Goal: Task Accomplishment & Management: Complete application form

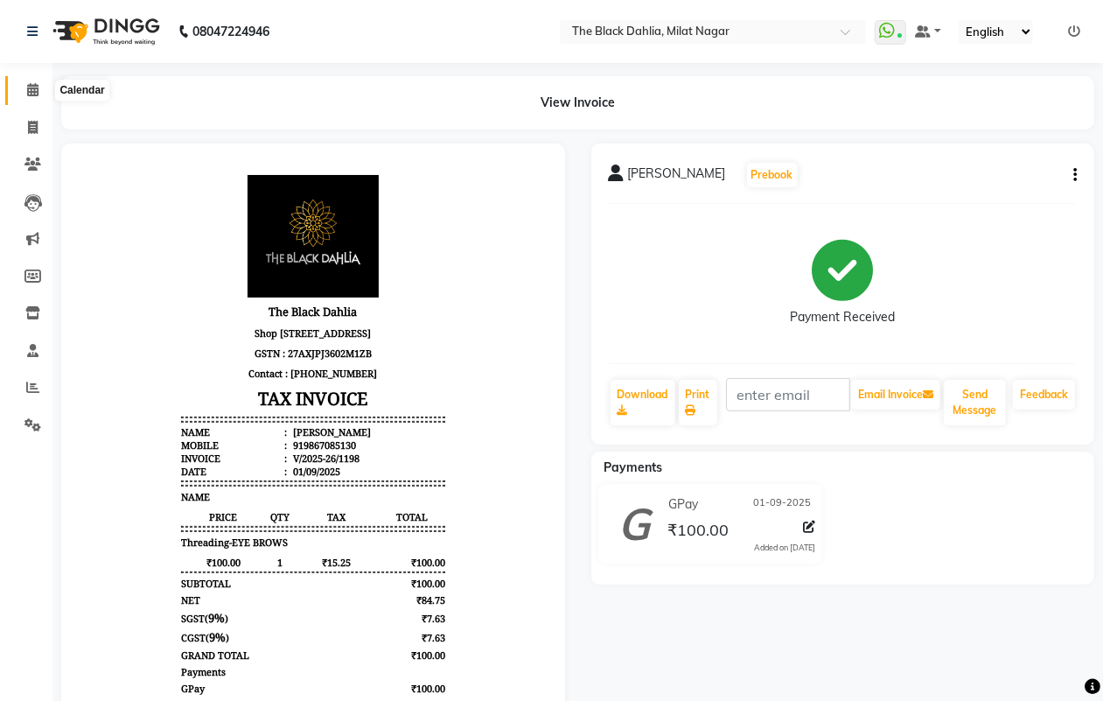
click at [24, 89] on span at bounding box center [32, 90] width 31 height 20
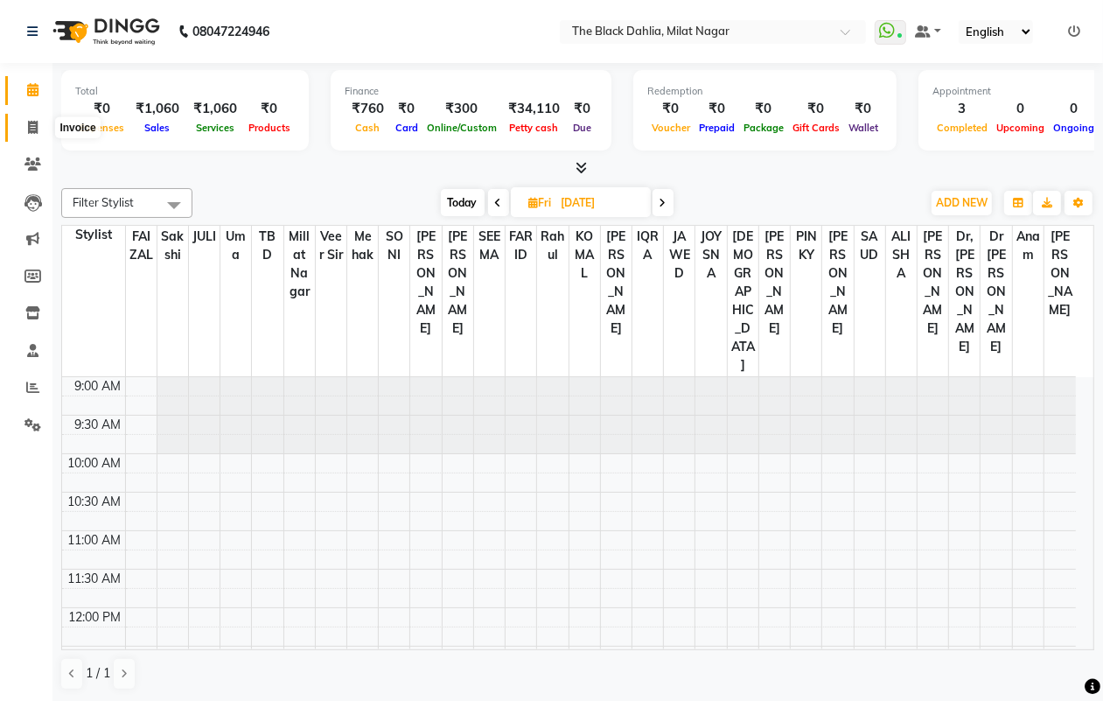
click at [32, 119] on span at bounding box center [32, 128] width 31 height 20
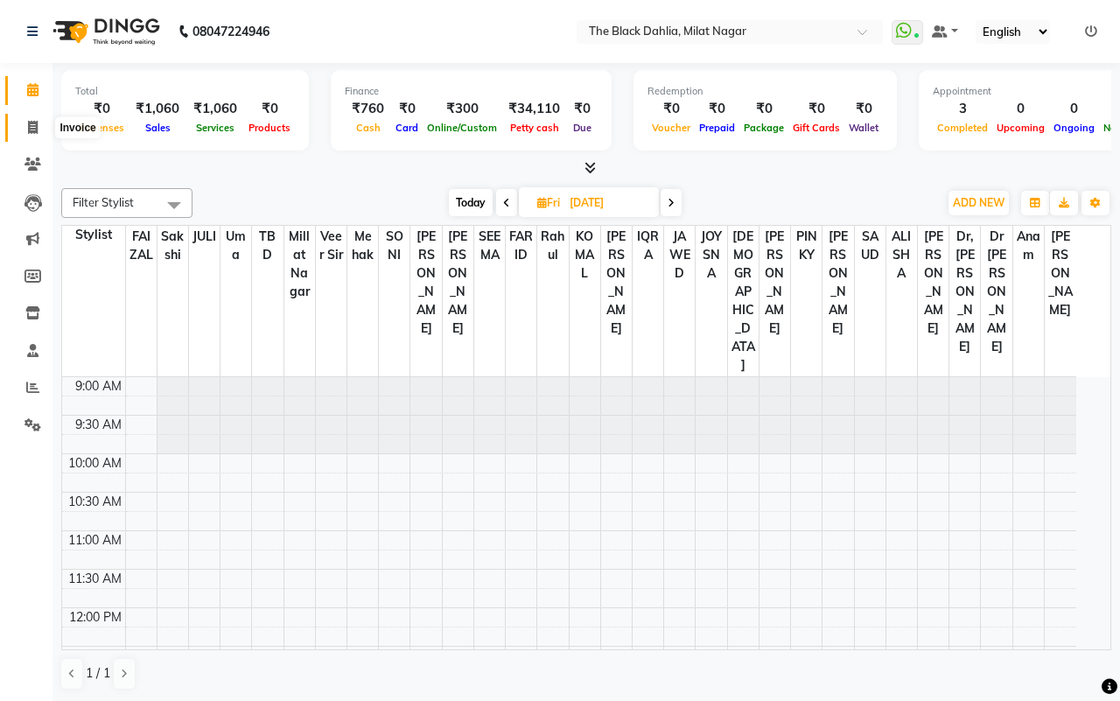
select select "4335"
select select "service"
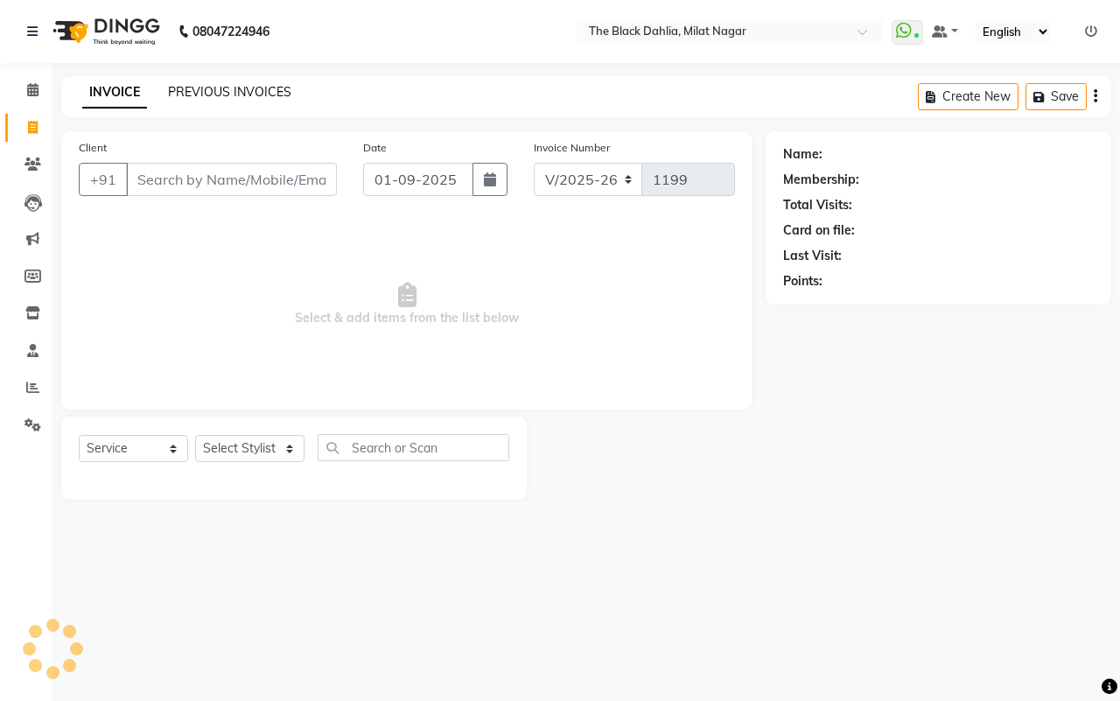
click at [241, 97] on link "PREVIOUS INVOICES" at bounding box center [229, 92] width 123 height 16
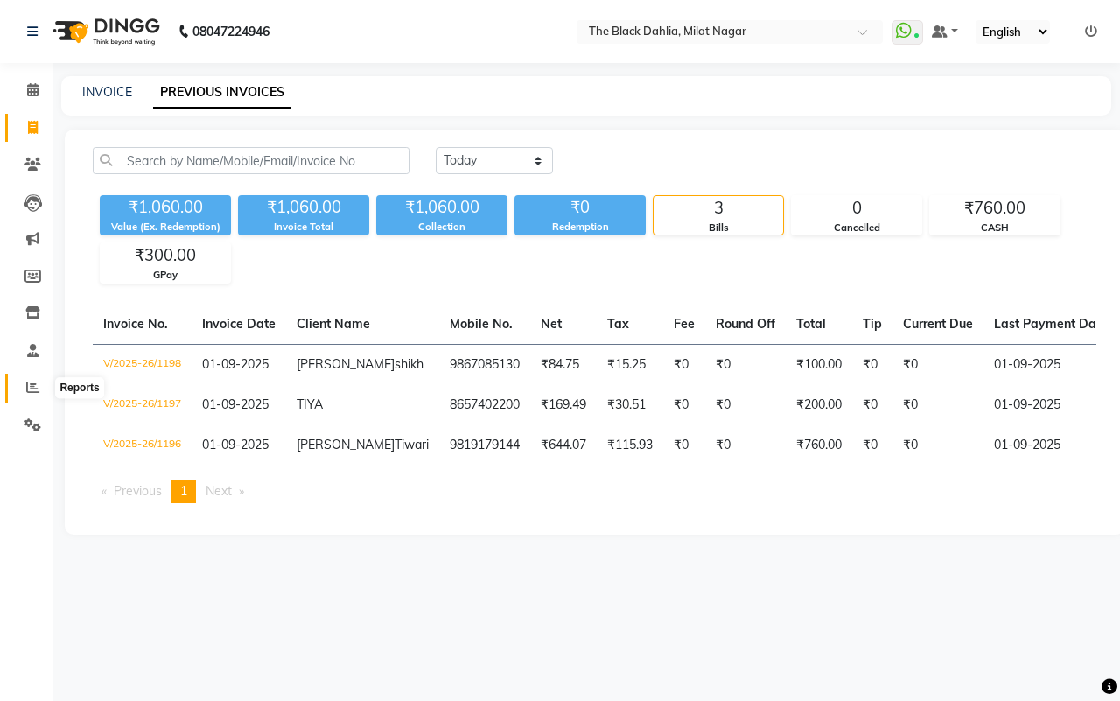
click at [35, 381] on icon at bounding box center [32, 387] width 13 height 13
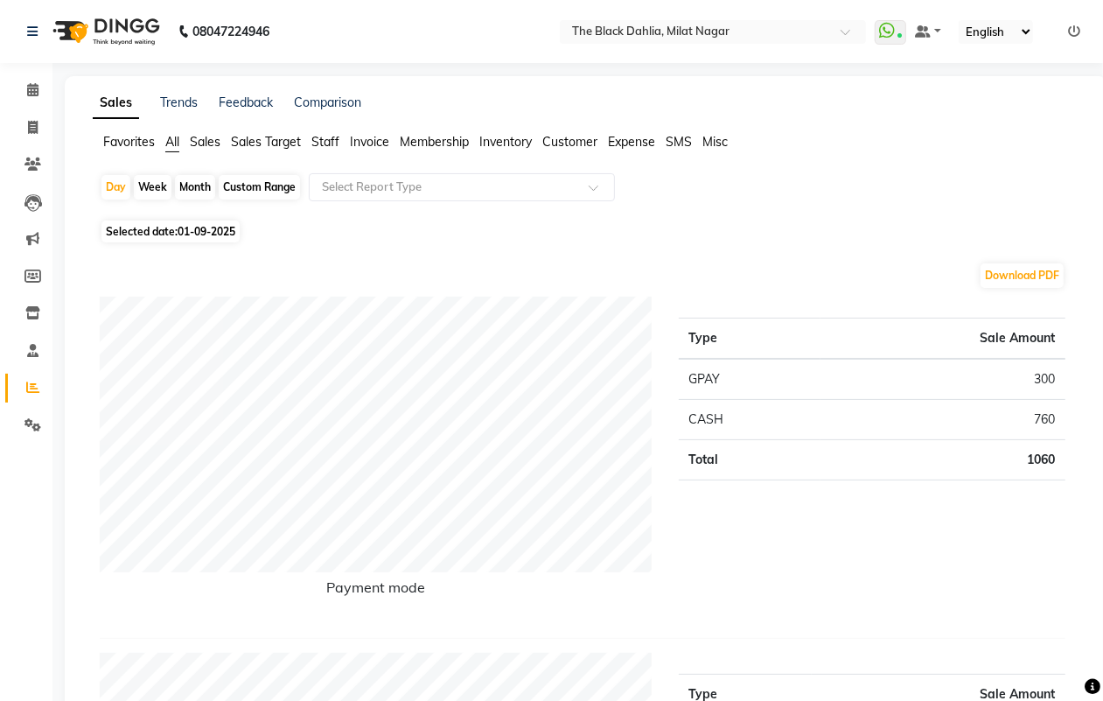
click at [267, 190] on div "Custom Range" at bounding box center [259, 187] width 81 height 24
select select "9"
select select "2025"
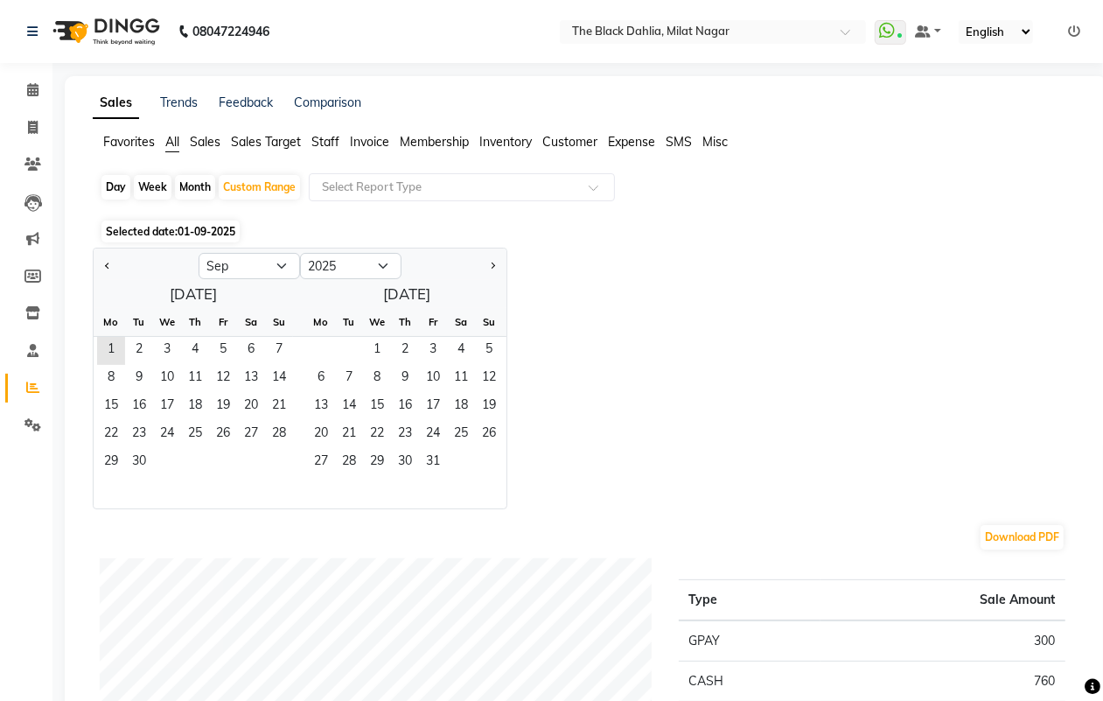
click at [688, 367] on div "Jan Feb Mar Apr May Jun Jul Aug Sep Oct Nov Dec 2015 2016 2017 2018 2019 2020 2…" at bounding box center [586, 379] width 987 height 262
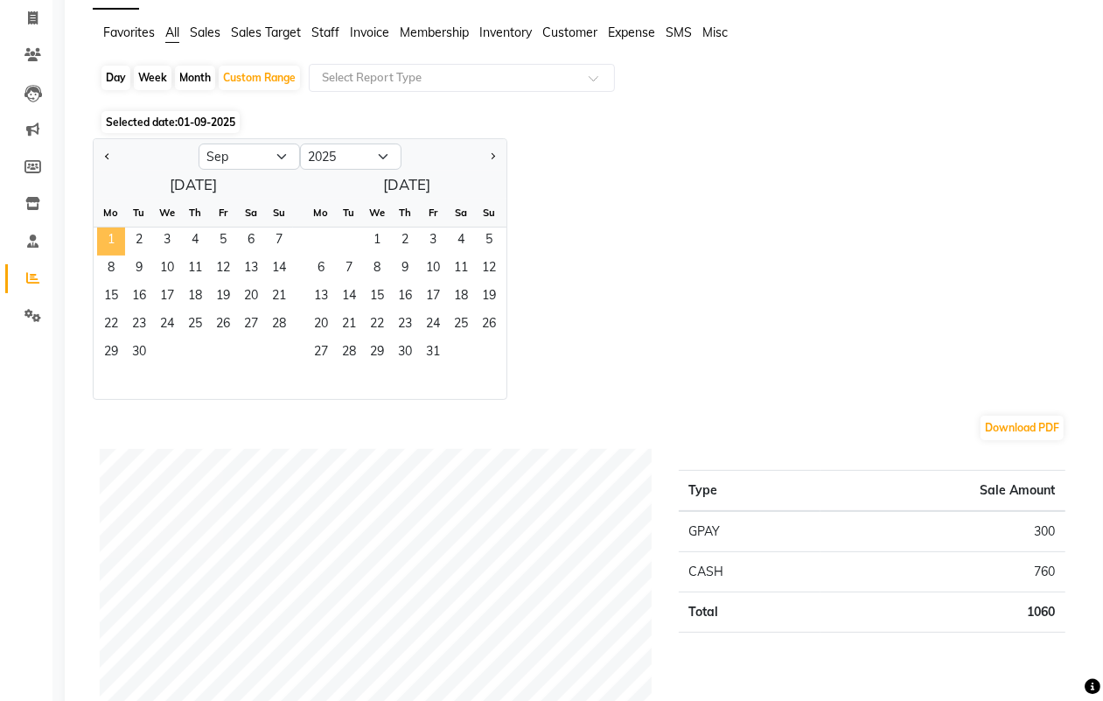
click at [122, 237] on span "1" at bounding box center [111, 241] width 28 height 28
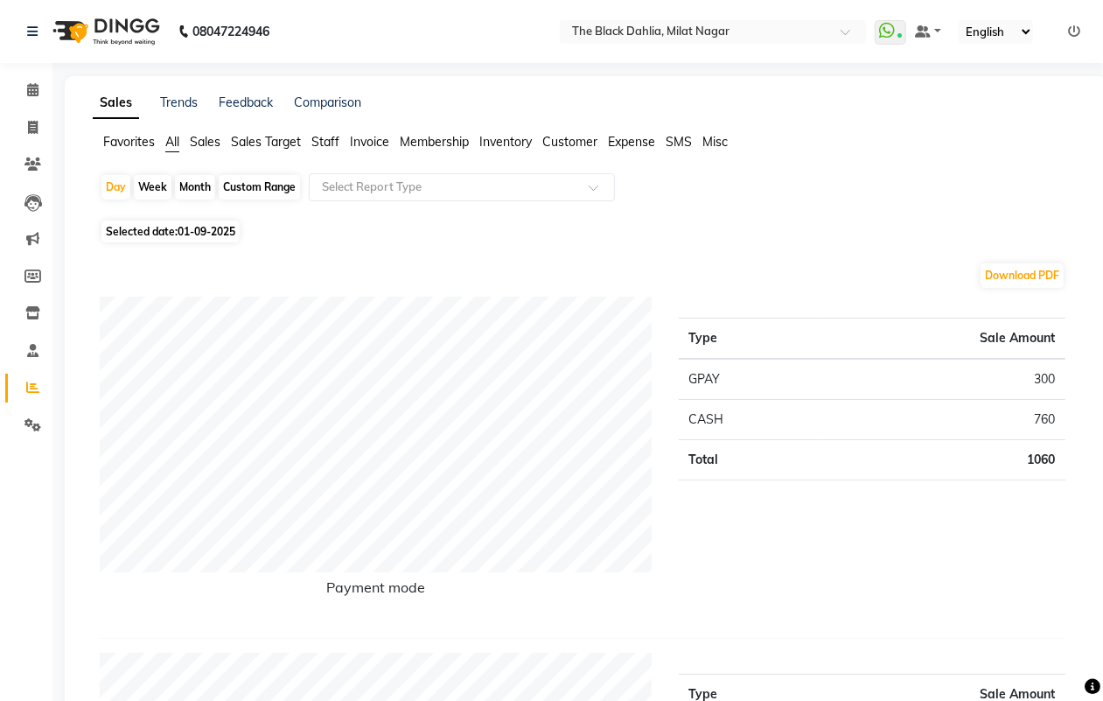
click at [16, 20] on div "08047224946" at bounding box center [148, 31] width 269 height 49
click at [29, 124] on icon at bounding box center [33, 127] width 10 height 13
select select "service"
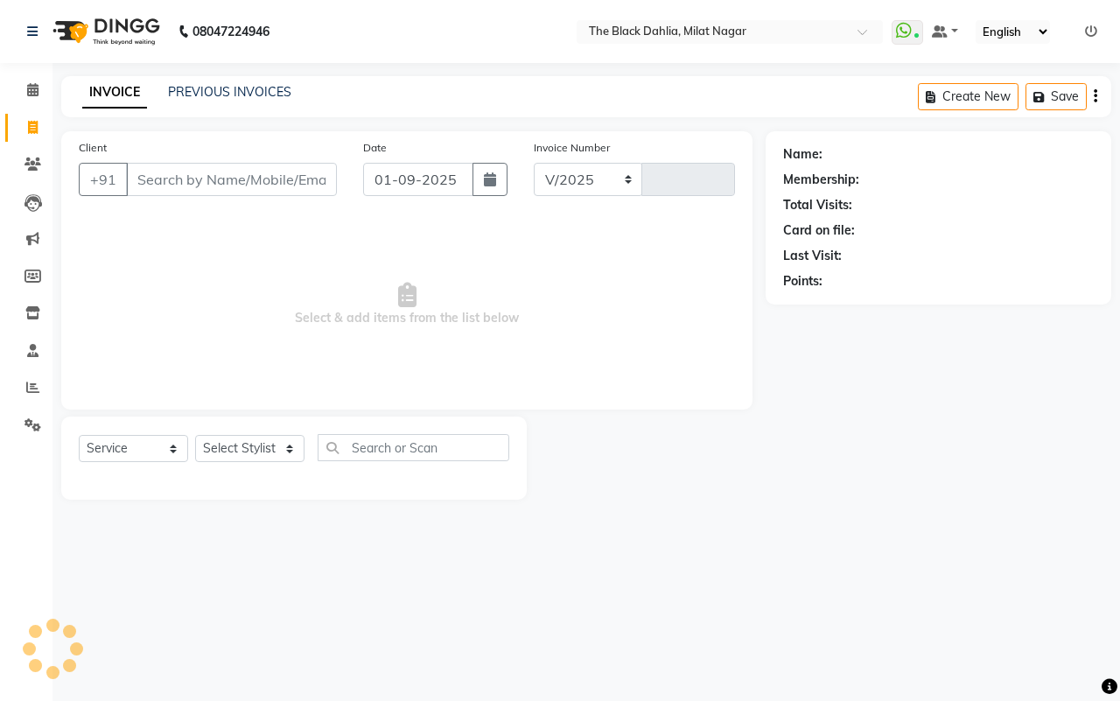
select select "4335"
type input "1199"
type input "8"
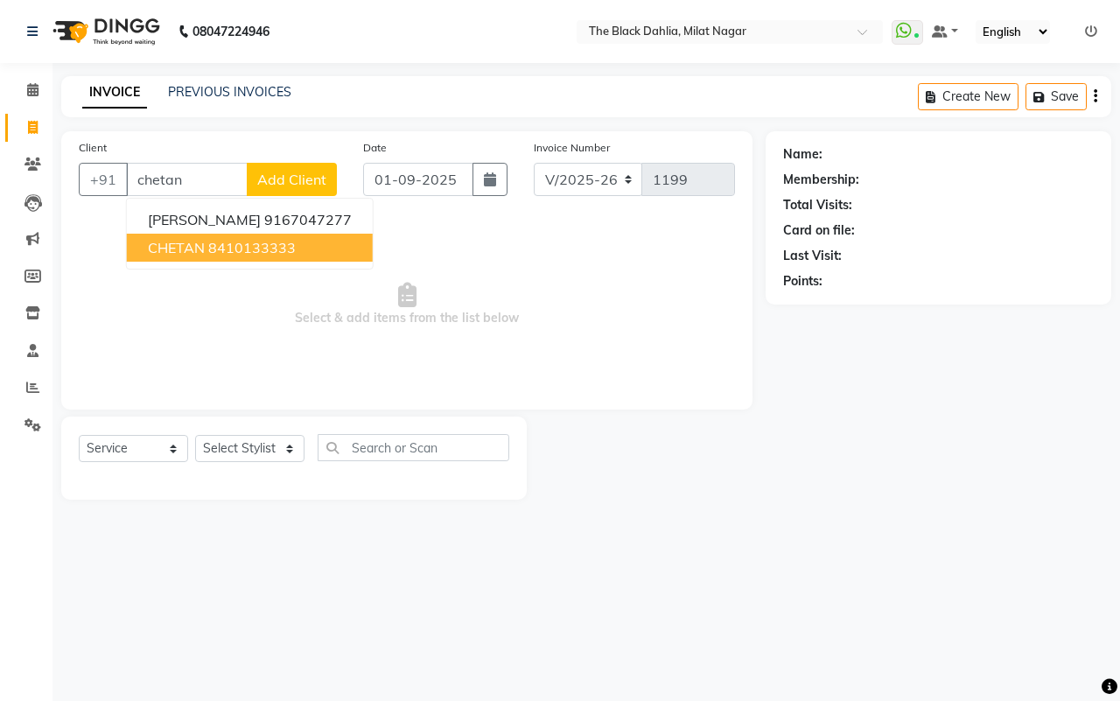
click at [312, 239] on button "CHETAN 8410133333" at bounding box center [250, 248] width 246 height 28
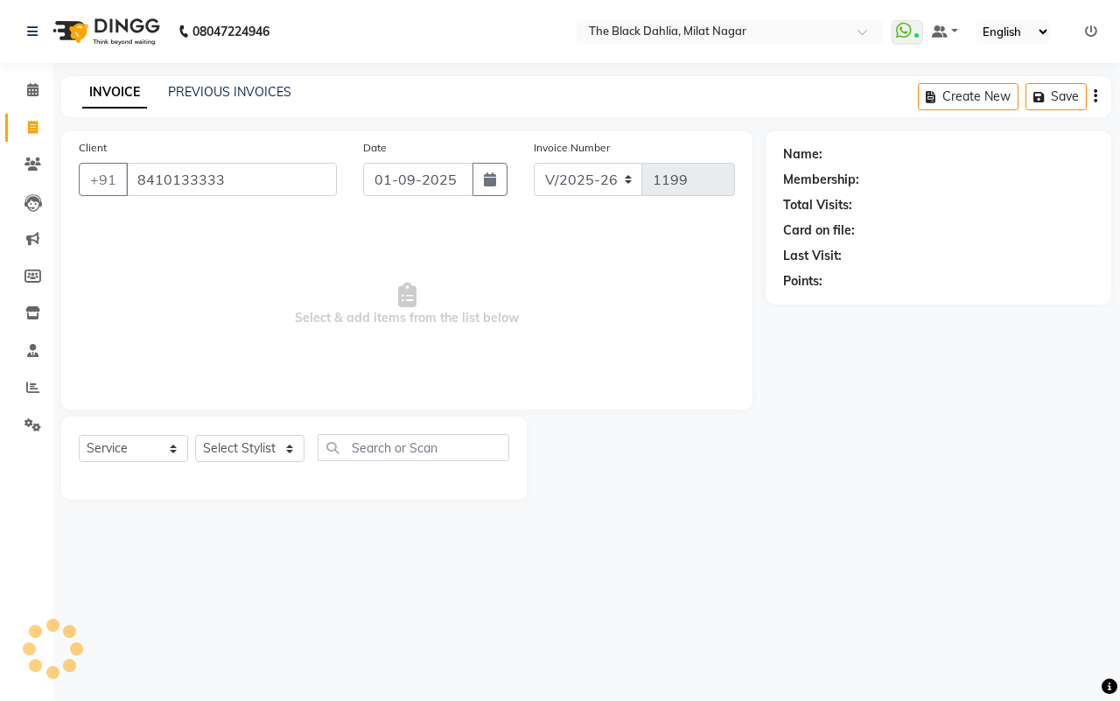
type input "8410133333"
select select "1: Object"
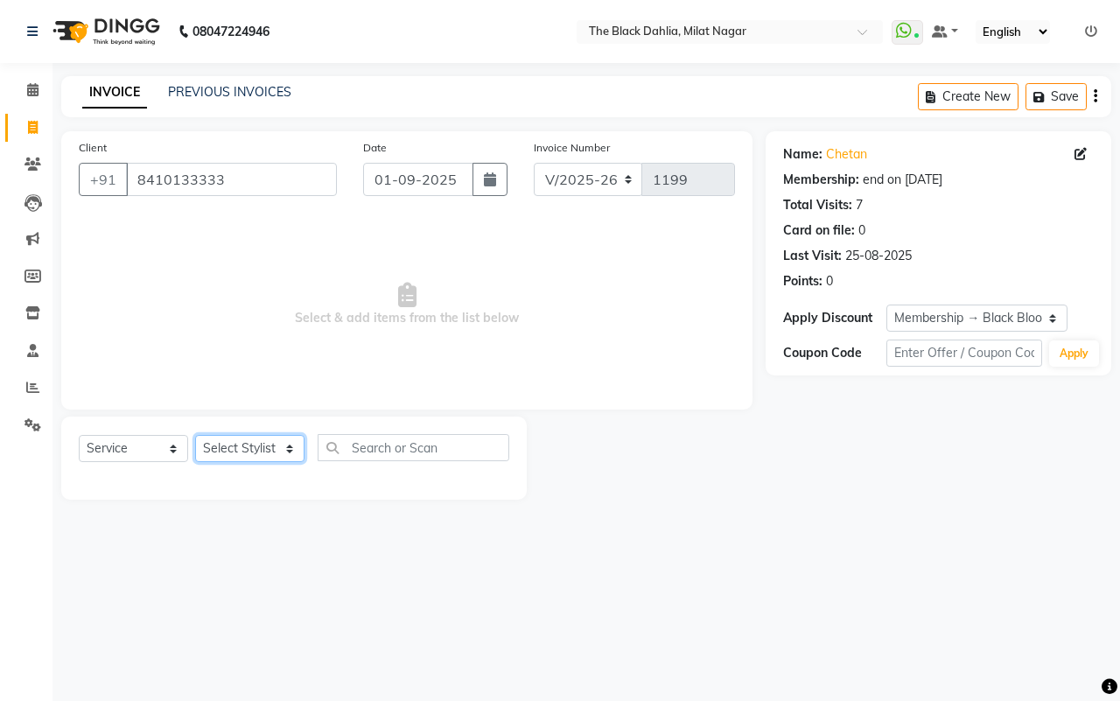
click at [269, 444] on select "Select Stylist [PERSON_NAME] [PERSON_NAME] [PERSON_NAME] Dr [PERSON_NAME],[PERS…" at bounding box center [249, 448] width 109 height 27
click at [671, 334] on span "Select & add items from the list below" at bounding box center [407, 304] width 656 height 175
click at [208, 443] on select "Select Stylist [PERSON_NAME] [PERSON_NAME] [PERSON_NAME] Dr [PERSON_NAME],[PERS…" at bounding box center [249, 448] width 109 height 27
select select "34615"
click at [195, 435] on select "Select Stylist [PERSON_NAME] [PERSON_NAME] [PERSON_NAME] Dr [PERSON_NAME],[PERS…" at bounding box center [249, 448] width 109 height 27
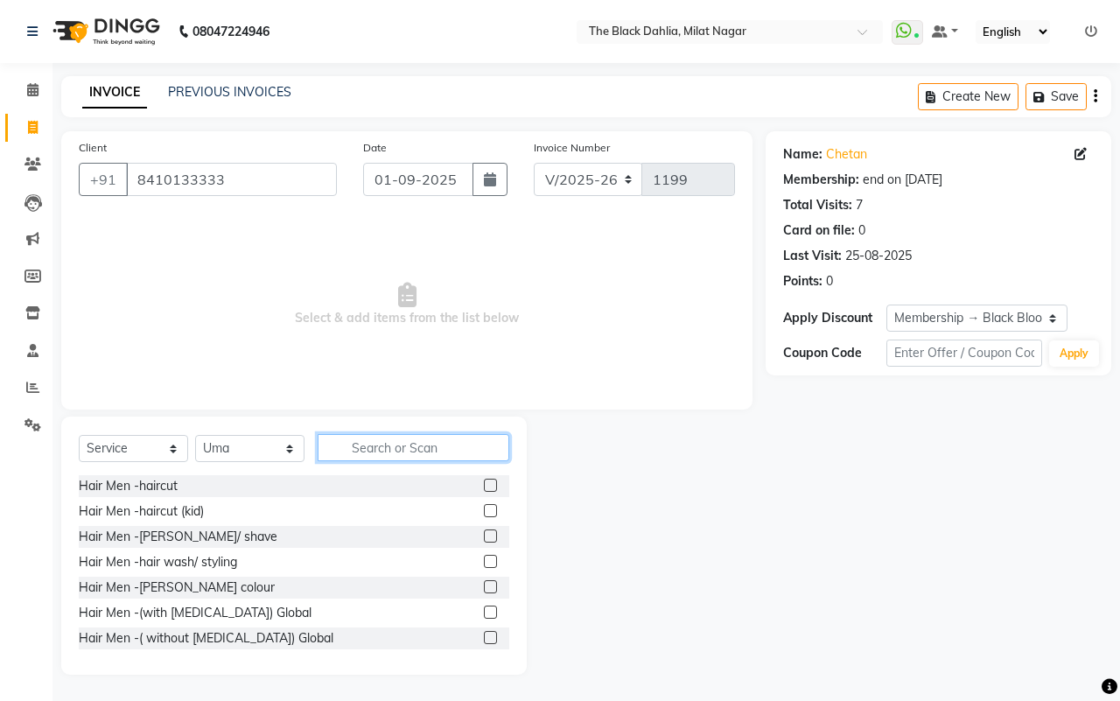
click at [376, 453] on input "text" at bounding box center [414, 447] width 192 height 27
type input "hair wash"
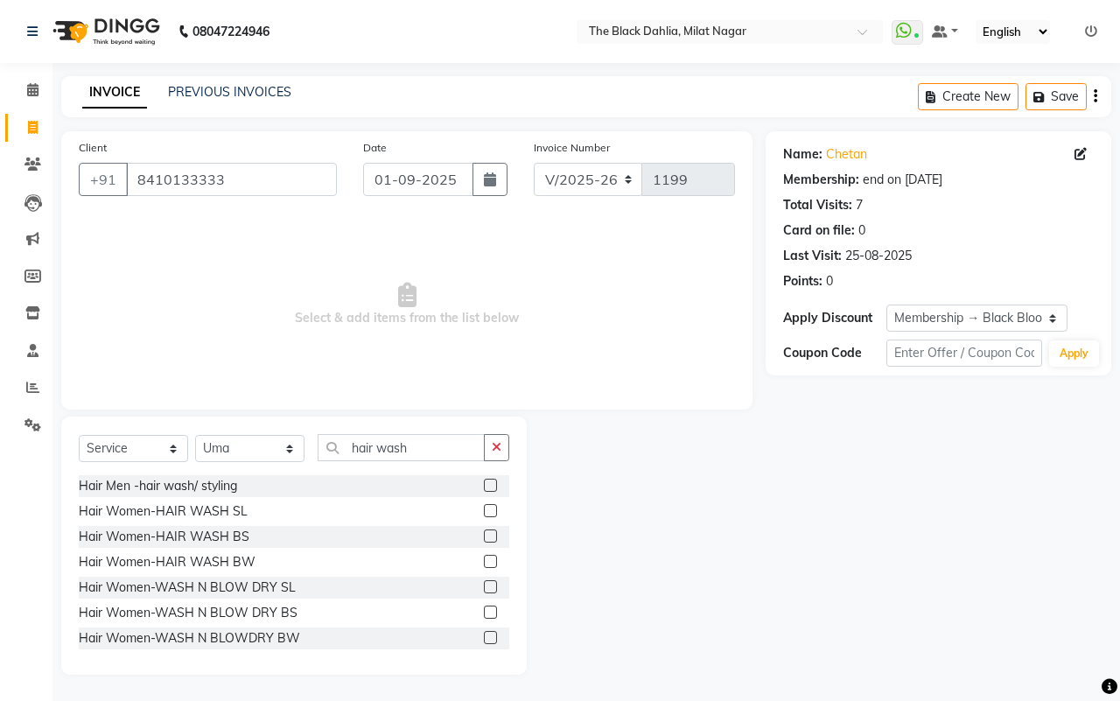
click at [484, 560] on label at bounding box center [490, 561] width 13 height 13
click at [484, 560] on input "checkbox" at bounding box center [489, 561] width 11 height 11
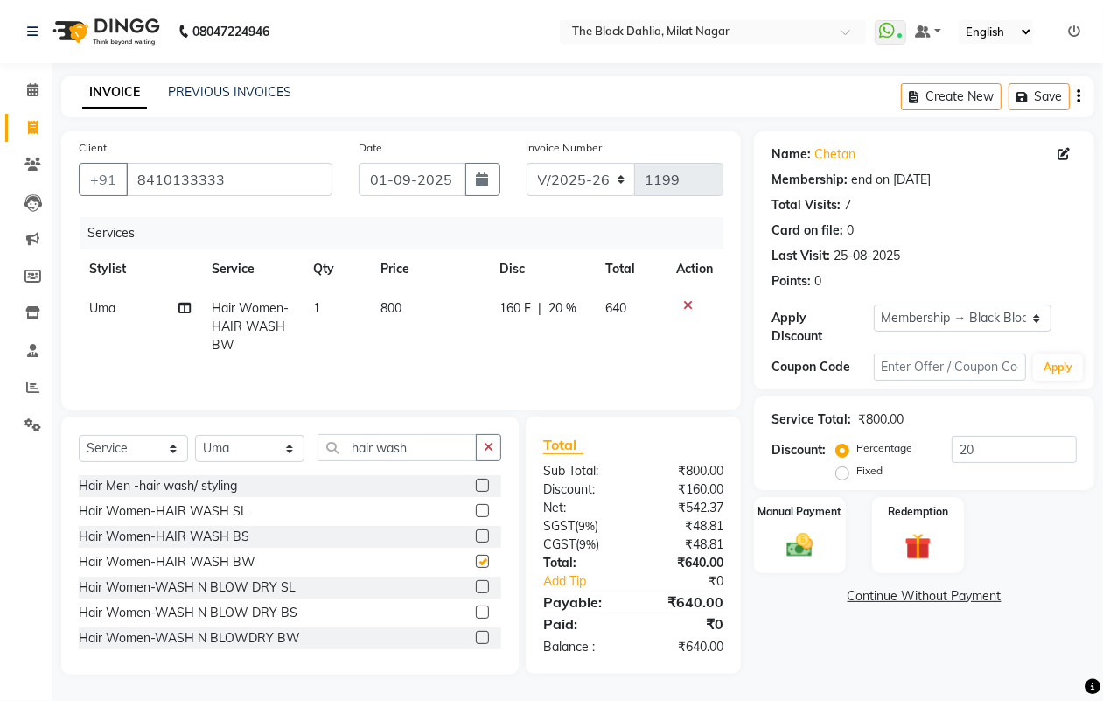
checkbox input "false"
drag, startPoint x: 477, startPoint y: 446, endPoint x: 411, endPoint y: 448, distance: 65.6
click at [411, 448] on div "hair wash" at bounding box center [409, 447] width 183 height 27
drag, startPoint x: 426, startPoint y: 451, endPoint x: 226, endPoint y: 439, distance: 200.7
click at [226, 439] on div "Select Service Product Membership Package Voucher Prepaid Gift Card Select Styl…" at bounding box center [290, 454] width 423 height 41
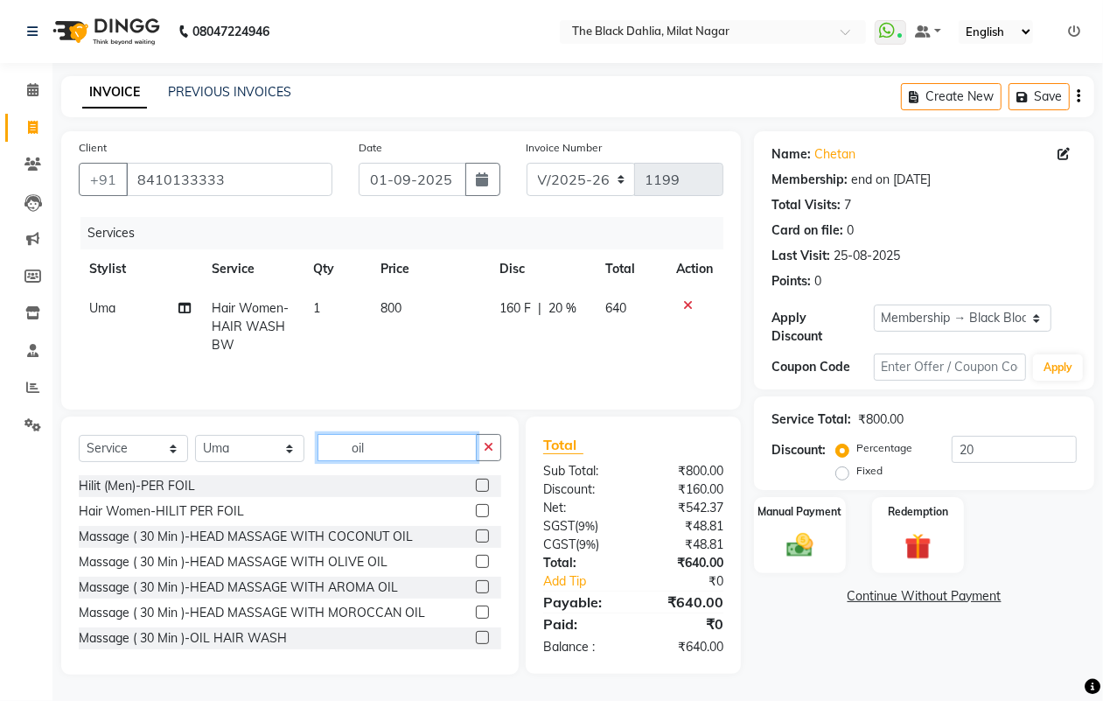
type input "oil"
click at [476, 567] on label at bounding box center [482, 561] width 13 height 13
click at [476, 567] on input "checkbox" at bounding box center [481, 561] width 11 height 11
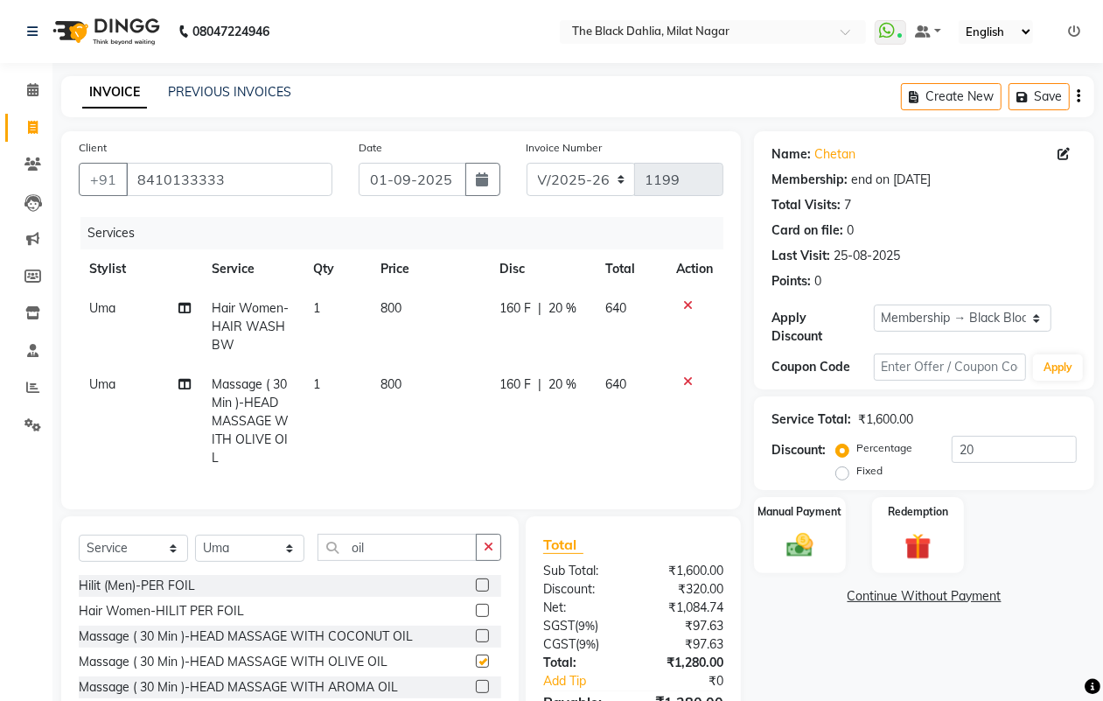
checkbox input "false"
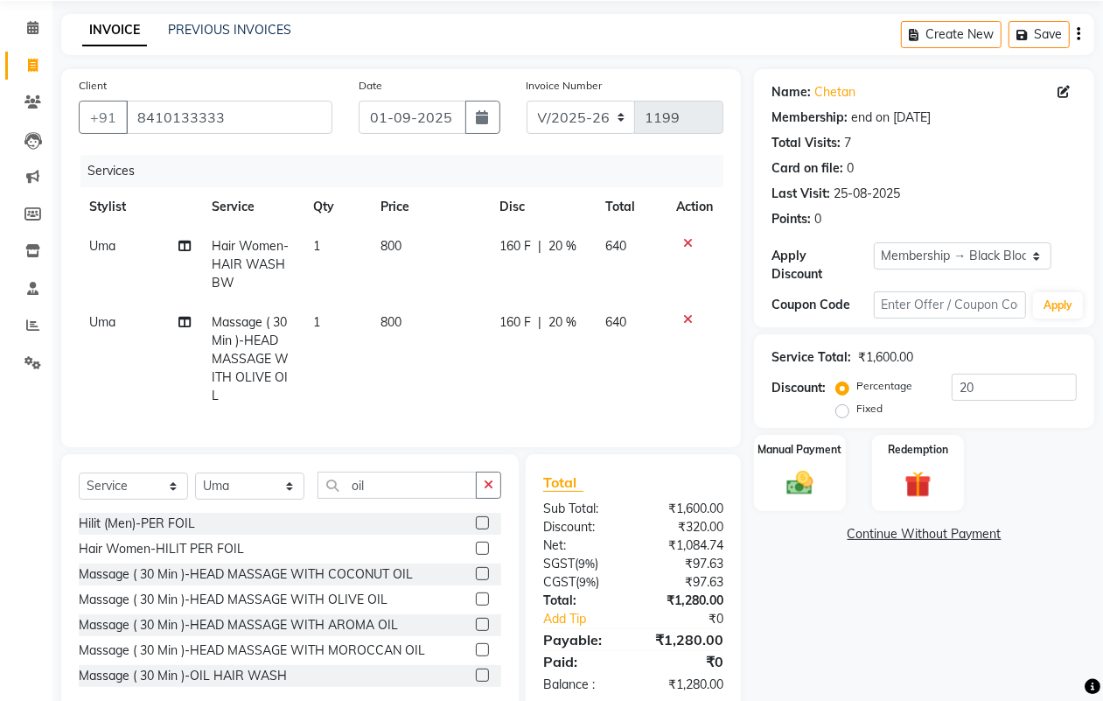
scroll to position [97, 0]
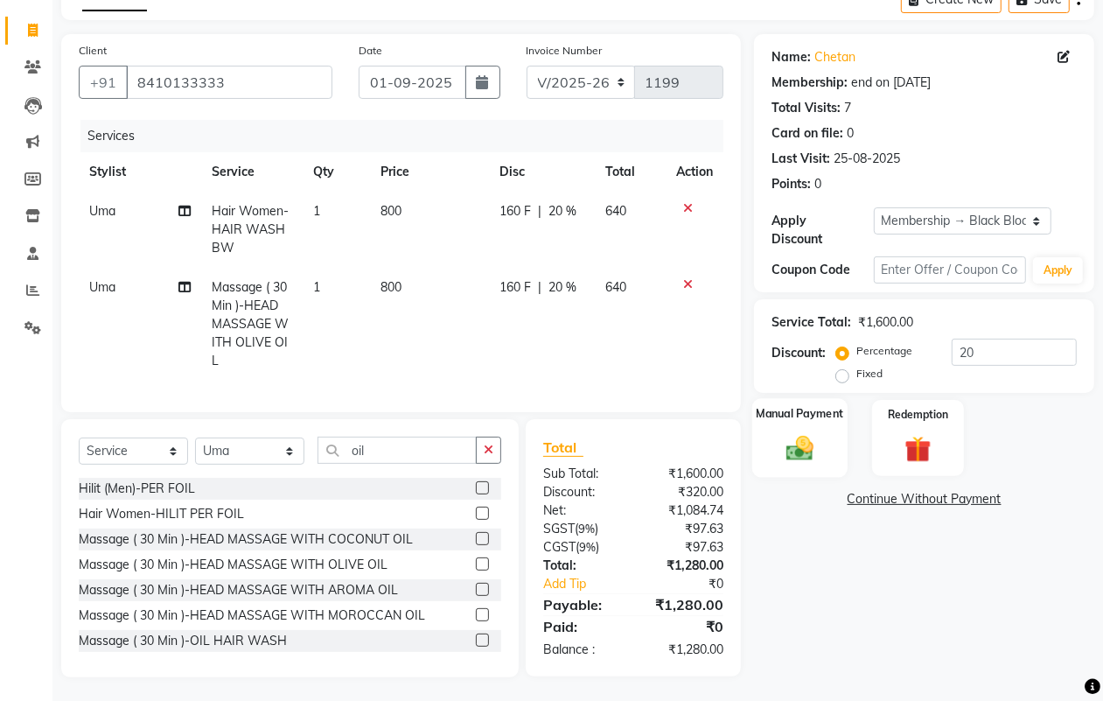
click at [792, 457] on img at bounding box center [800, 447] width 44 height 31
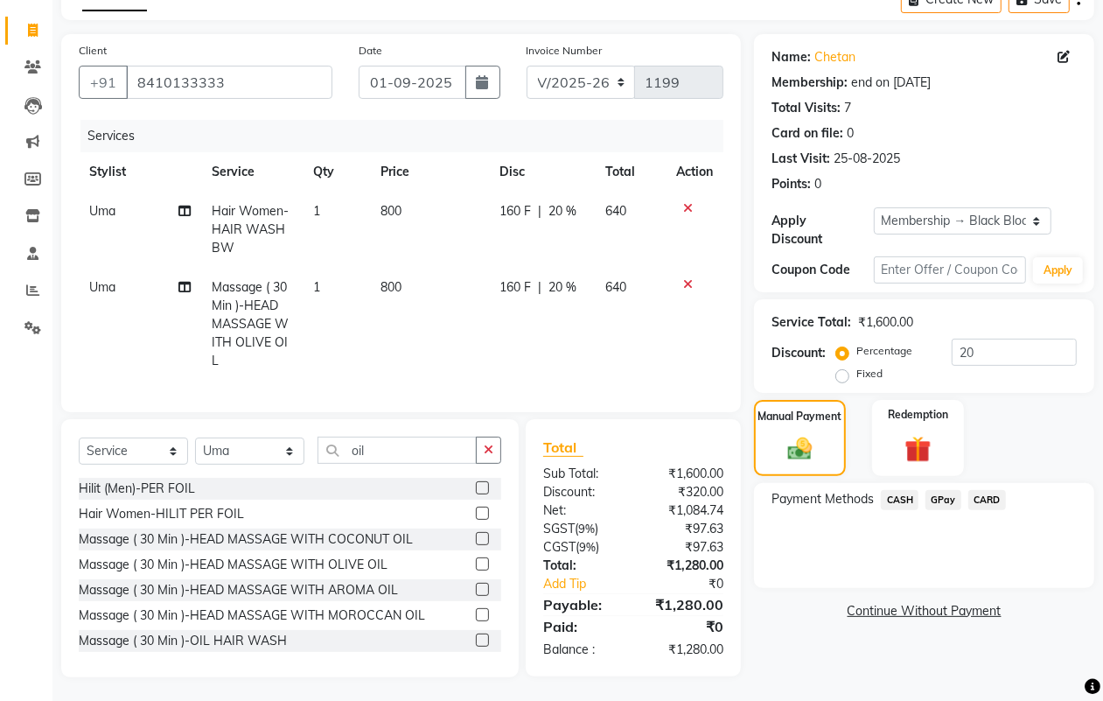
click at [941, 499] on span "GPay" at bounding box center [944, 500] width 36 height 20
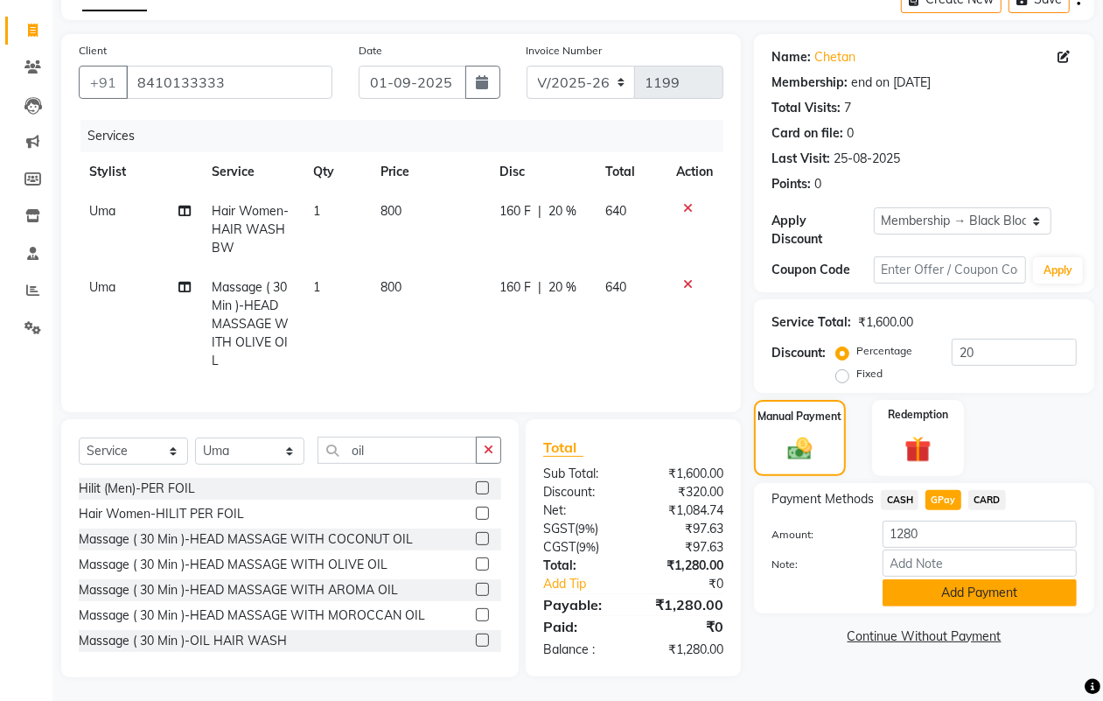
click at [989, 588] on button "Add Payment" at bounding box center [980, 592] width 194 height 27
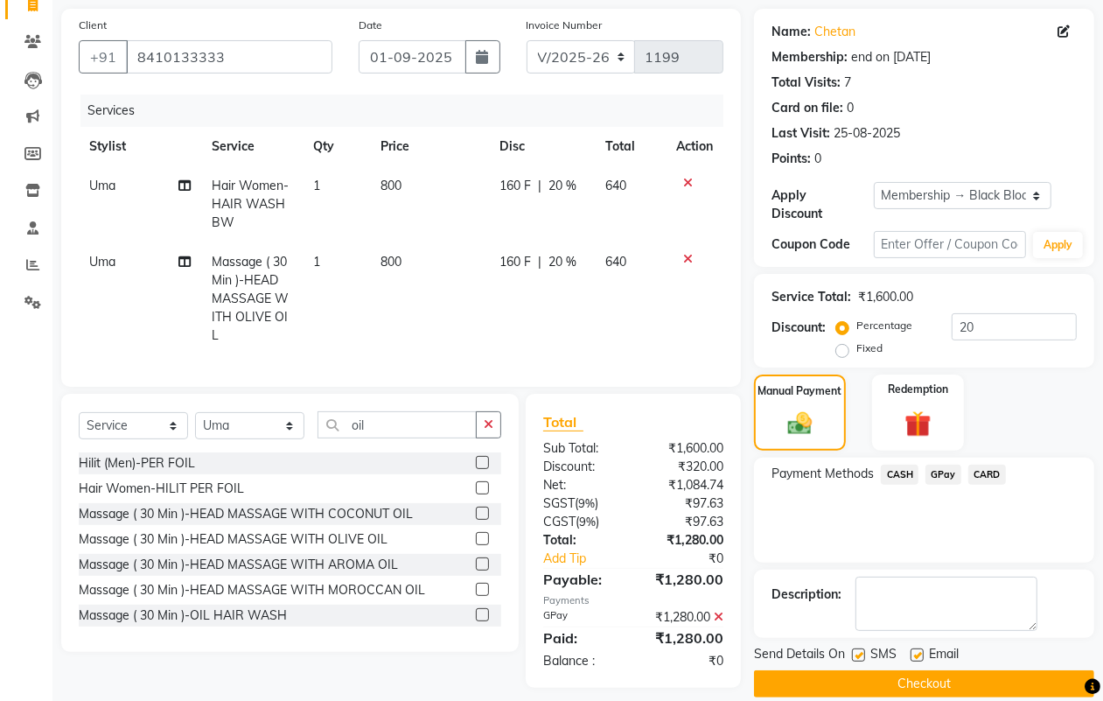
scroll to position [145, 0]
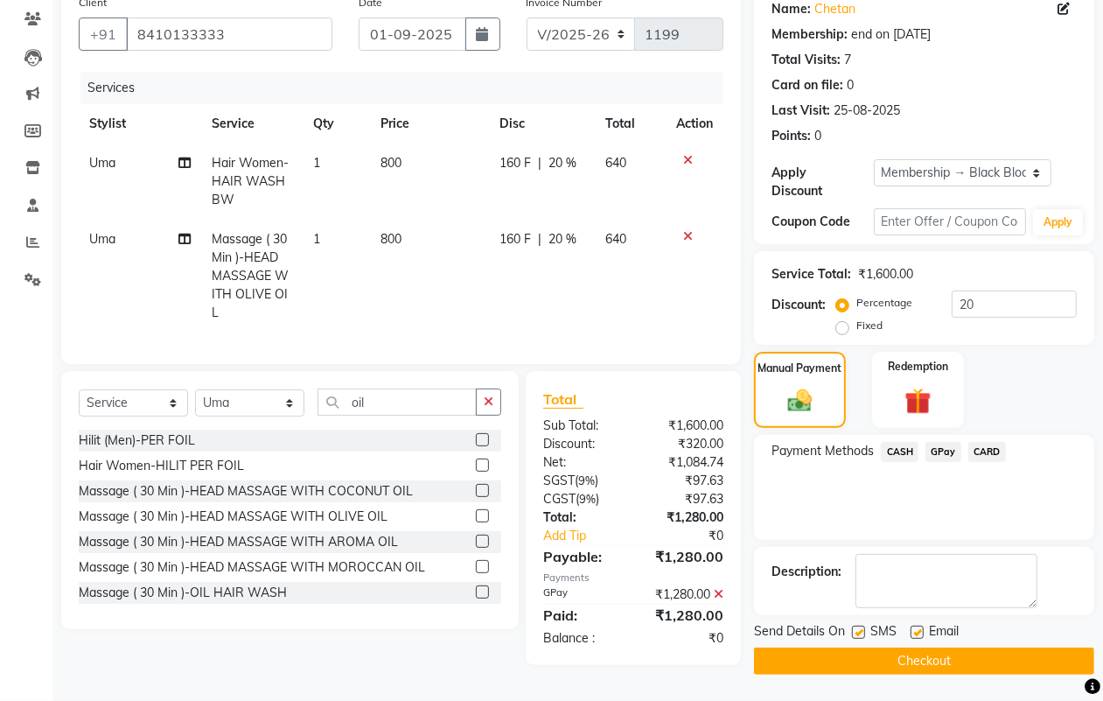
click at [963, 661] on button "Checkout" at bounding box center [924, 660] width 340 height 27
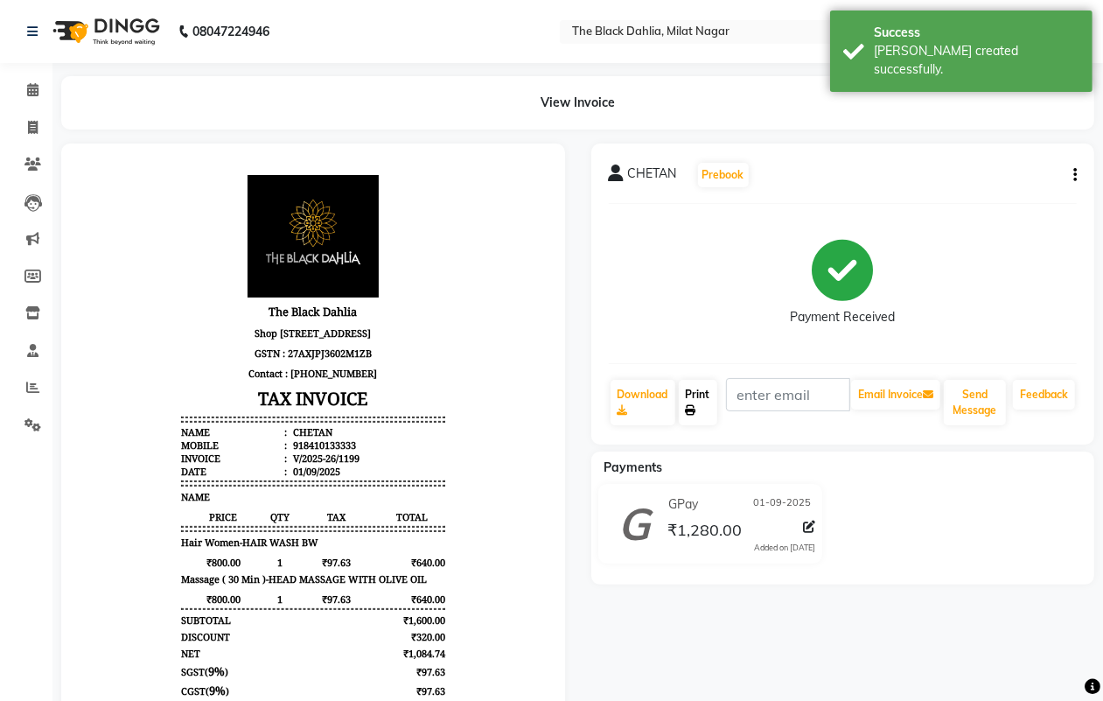
click at [697, 412] on link "Print" at bounding box center [698, 402] width 38 height 45
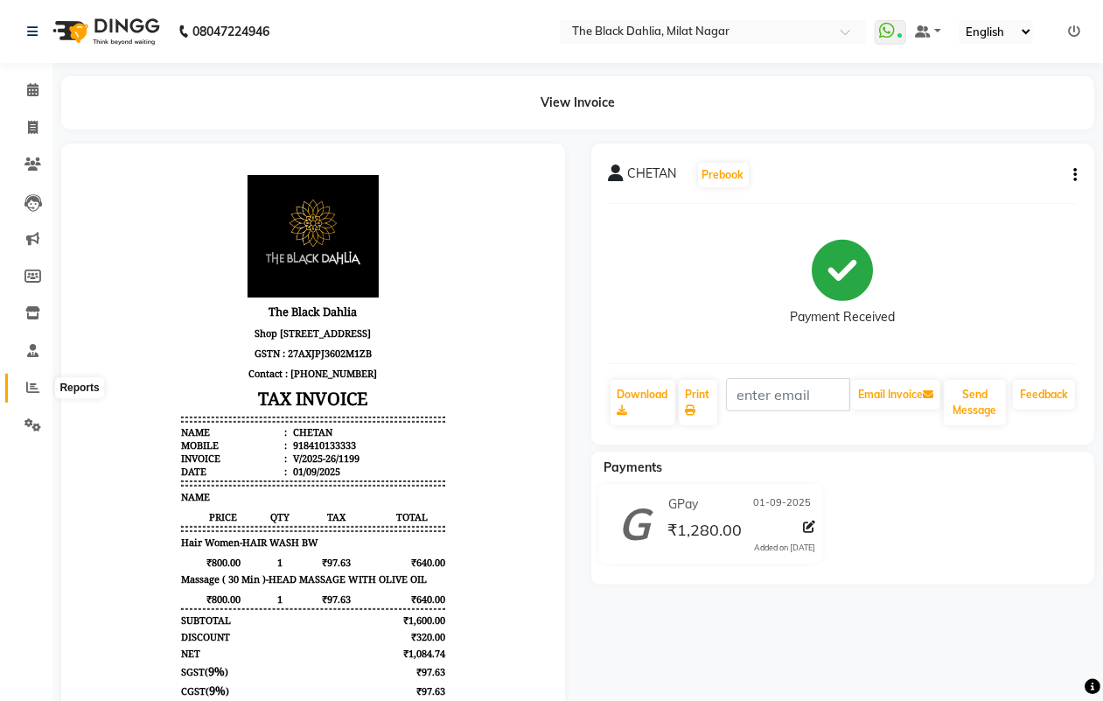
click at [36, 394] on icon at bounding box center [32, 387] width 13 height 13
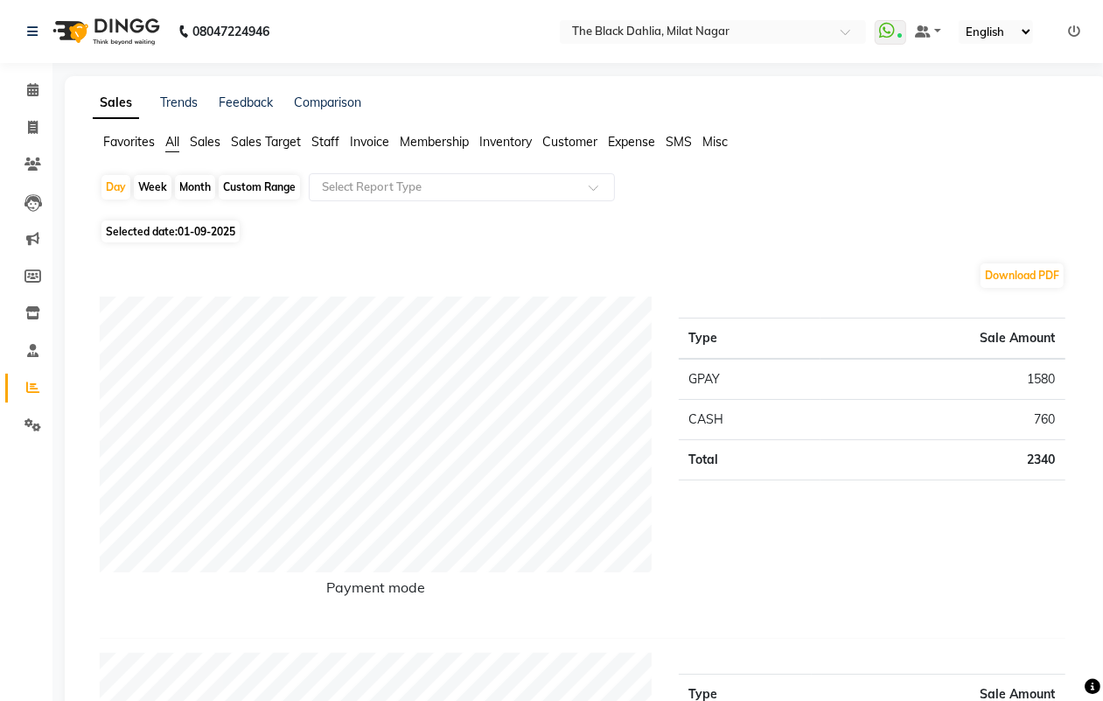
click at [255, 188] on div "Custom Range" at bounding box center [259, 187] width 81 height 24
select select "9"
select select "2025"
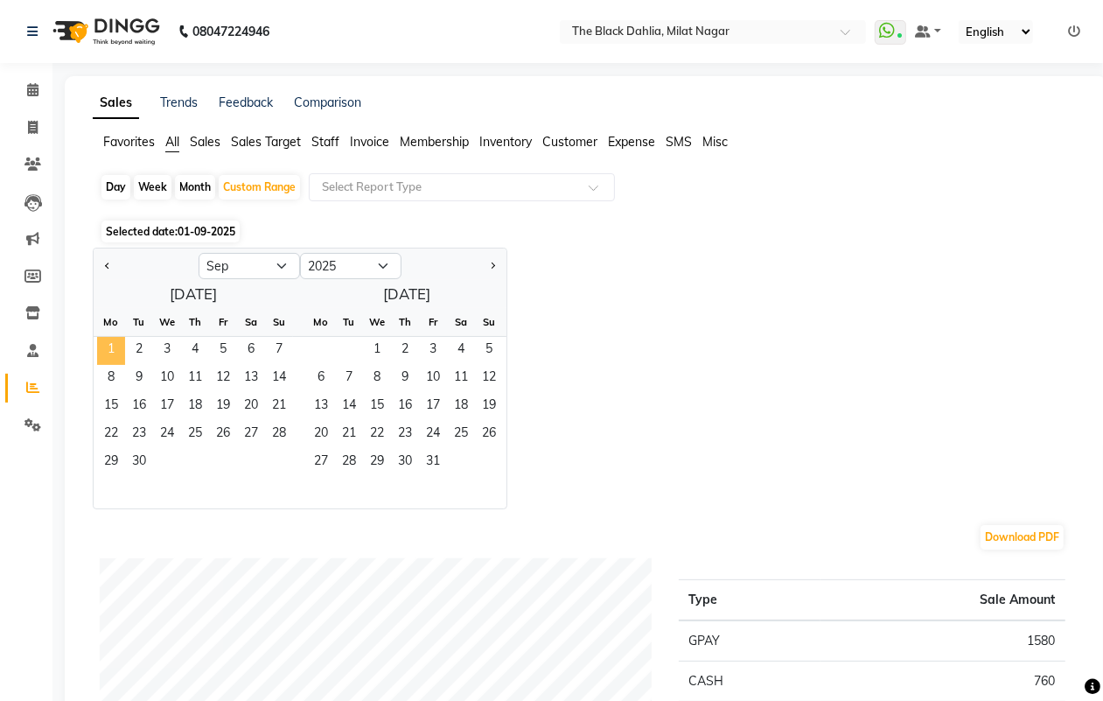
click at [111, 353] on span "1" at bounding box center [111, 351] width 28 height 28
click at [142, 469] on span "30" at bounding box center [139, 463] width 28 height 28
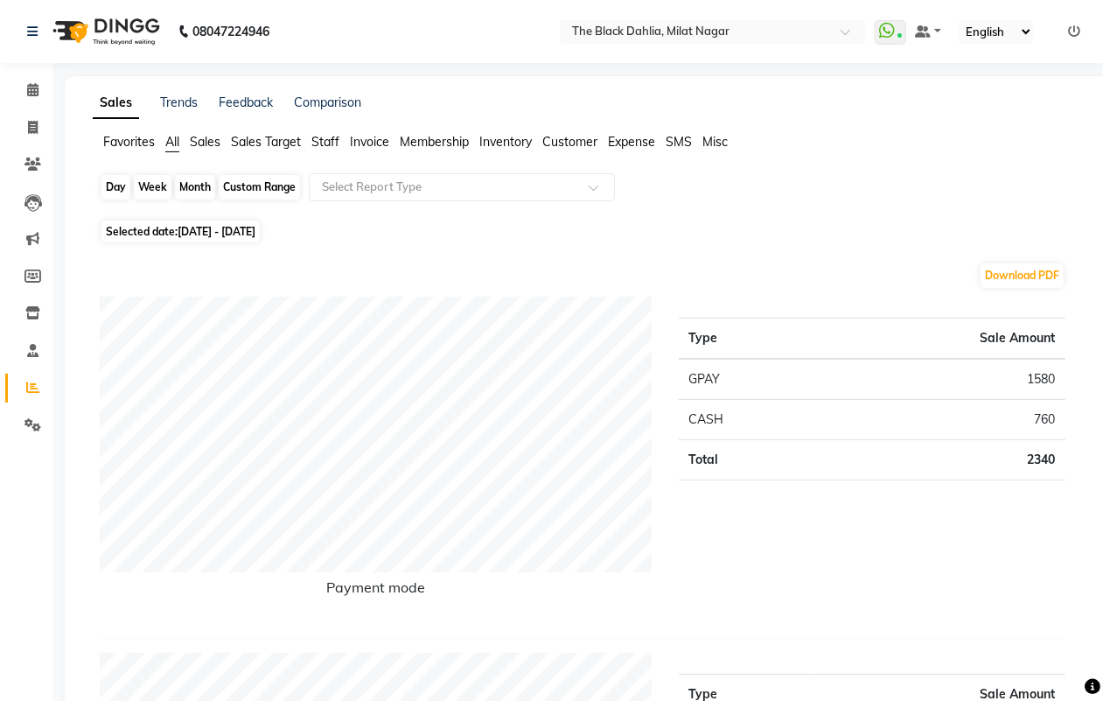
click at [256, 182] on div "Custom Range" at bounding box center [259, 187] width 81 height 24
select select "9"
select select "2025"
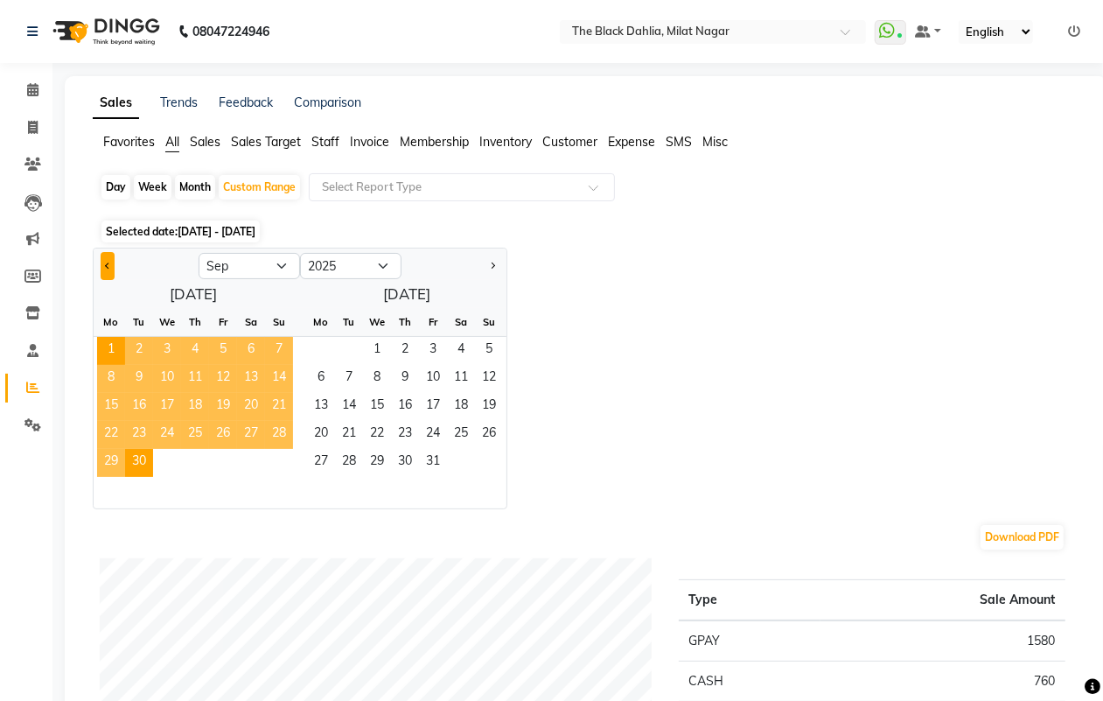
click at [109, 265] on span "Previous month" at bounding box center [108, 265] width 6 height 6
select select "8"
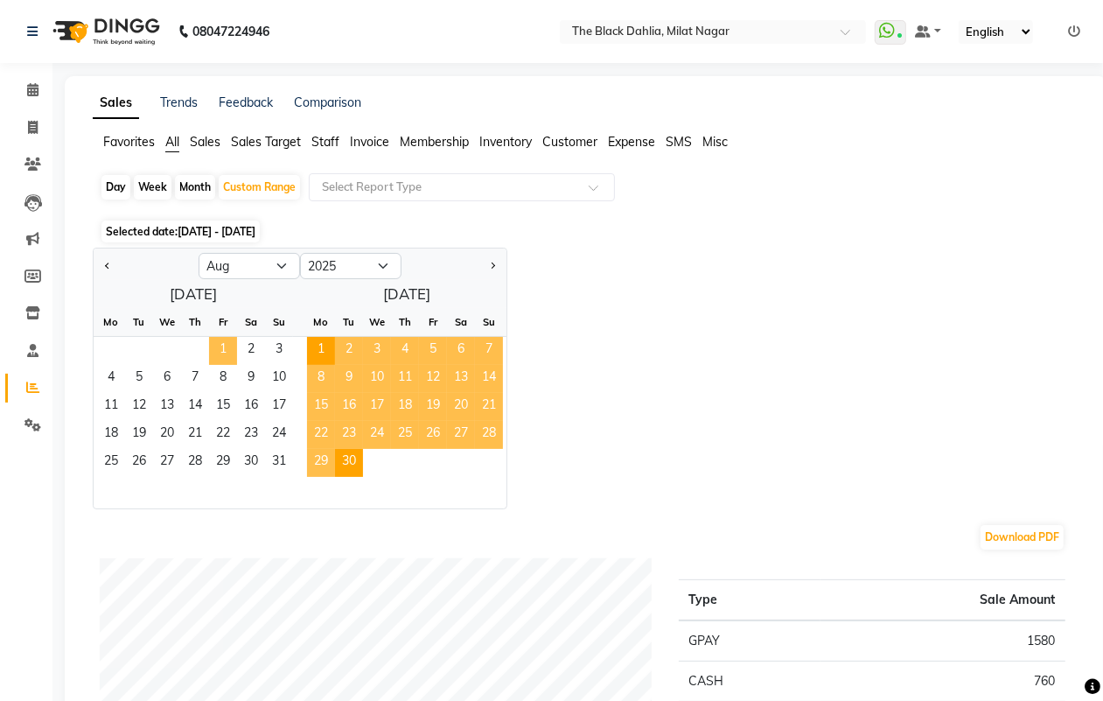
click at [219, 344] on span "1" at bounding box center [223, 351] width 28 height 28
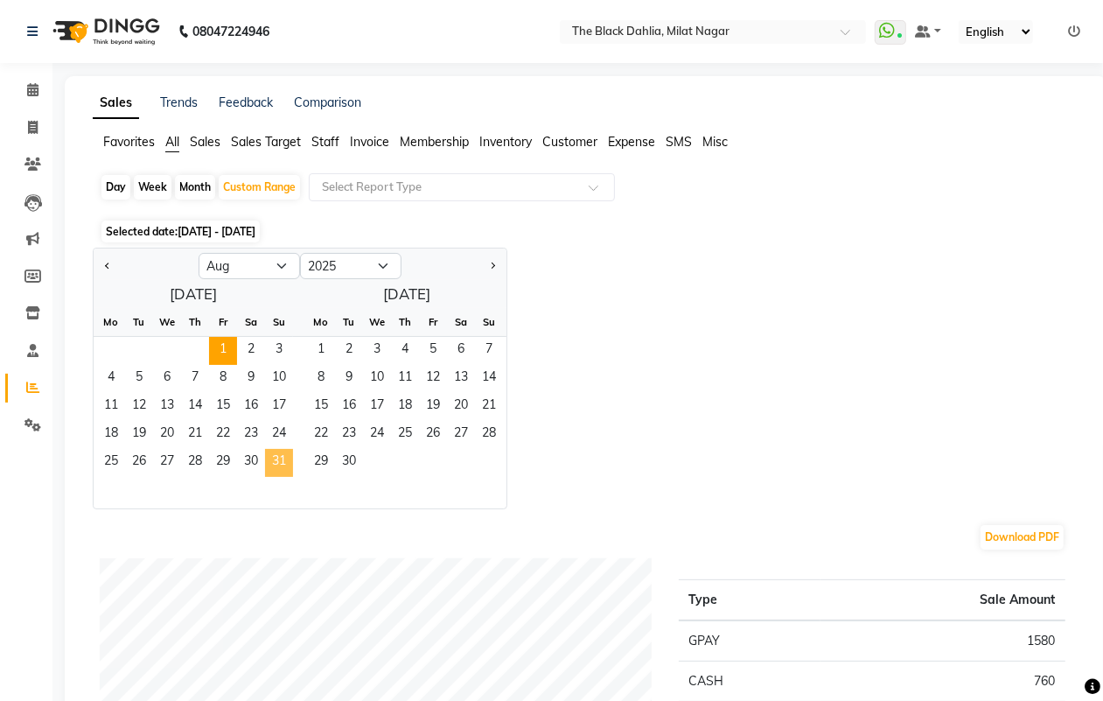
click at [282, 461] on span "31" at bounding box center [279, 463] width 28 height 28
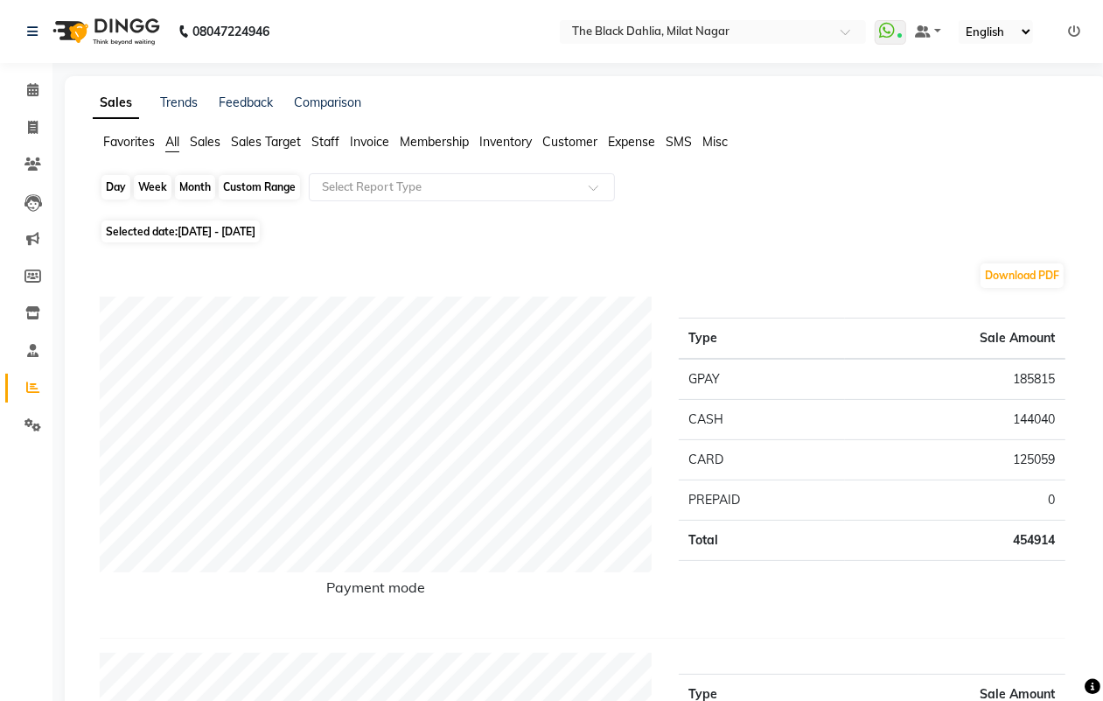
click at [274, 179] on div "Custom Range" at bounding box center [259, 187] width 81 height 24
select select "8"
select select "2025"
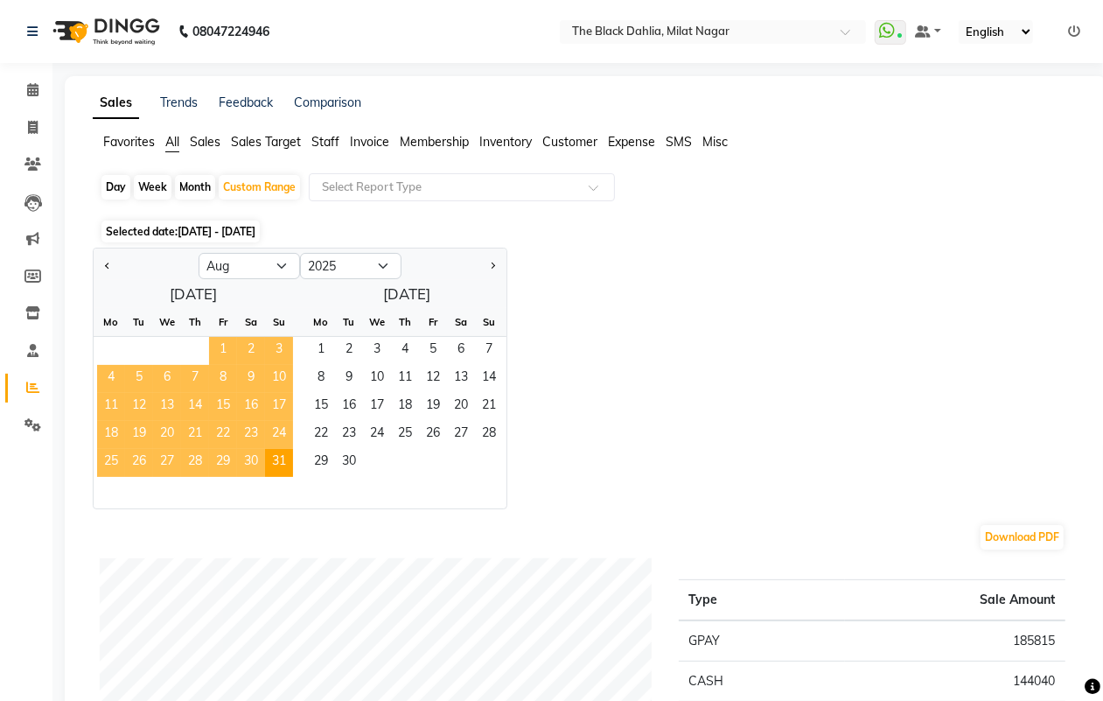
click at [228, 339] on span "1" at bounding box center [223, 351] width 28 height 28
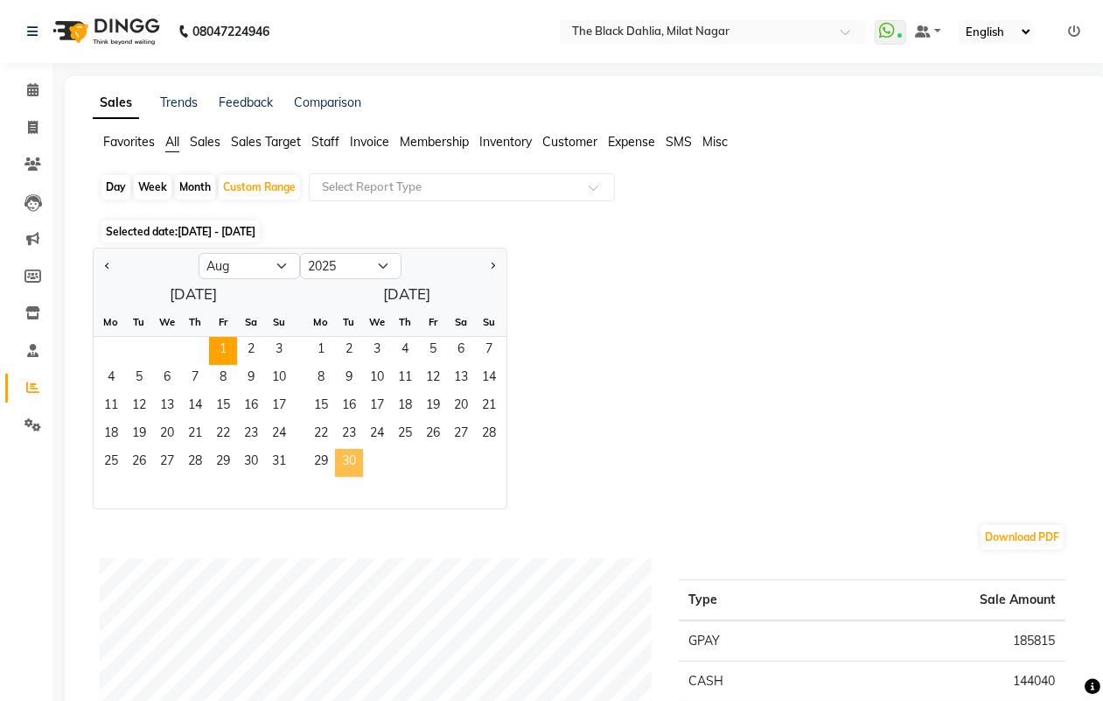
click at [347, 464] on span "30" at bounding box center [349, 463] width 28 height 28
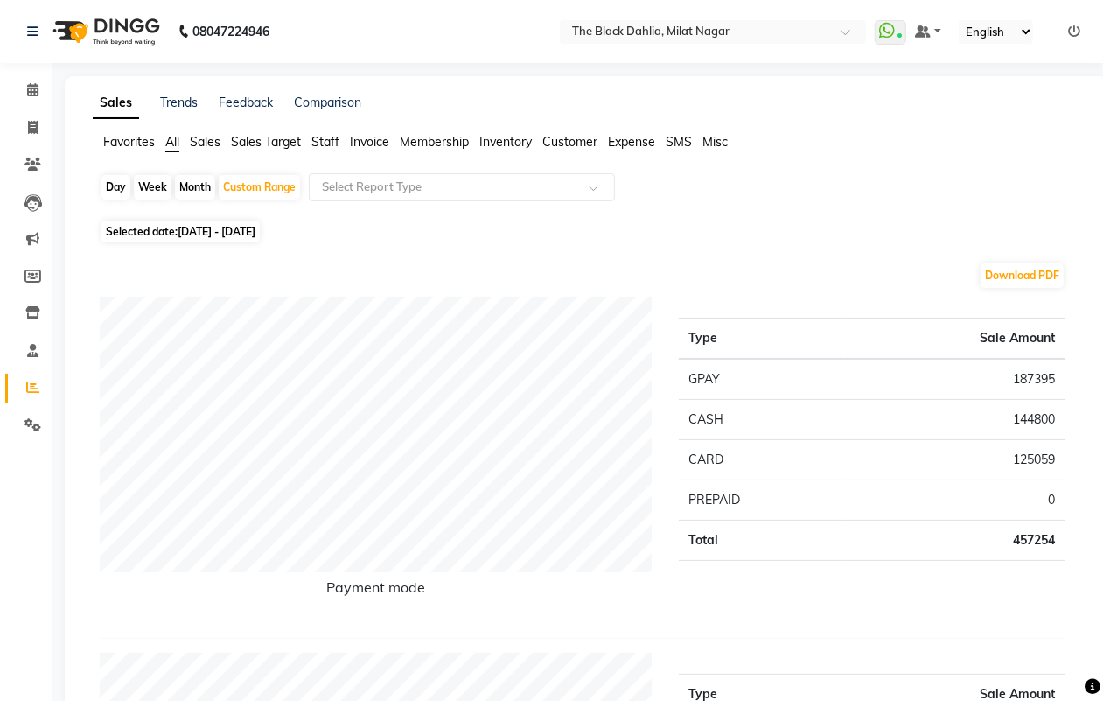
click at [112, 175] on div "Day Week Month Custom Range Select Report Type" at bounding box center [586, 194] width 973 height 42
click at [112, 176] on div "Day" at bounding box center [115, 187] width 29 height 24
select select "8"
select select "2025"
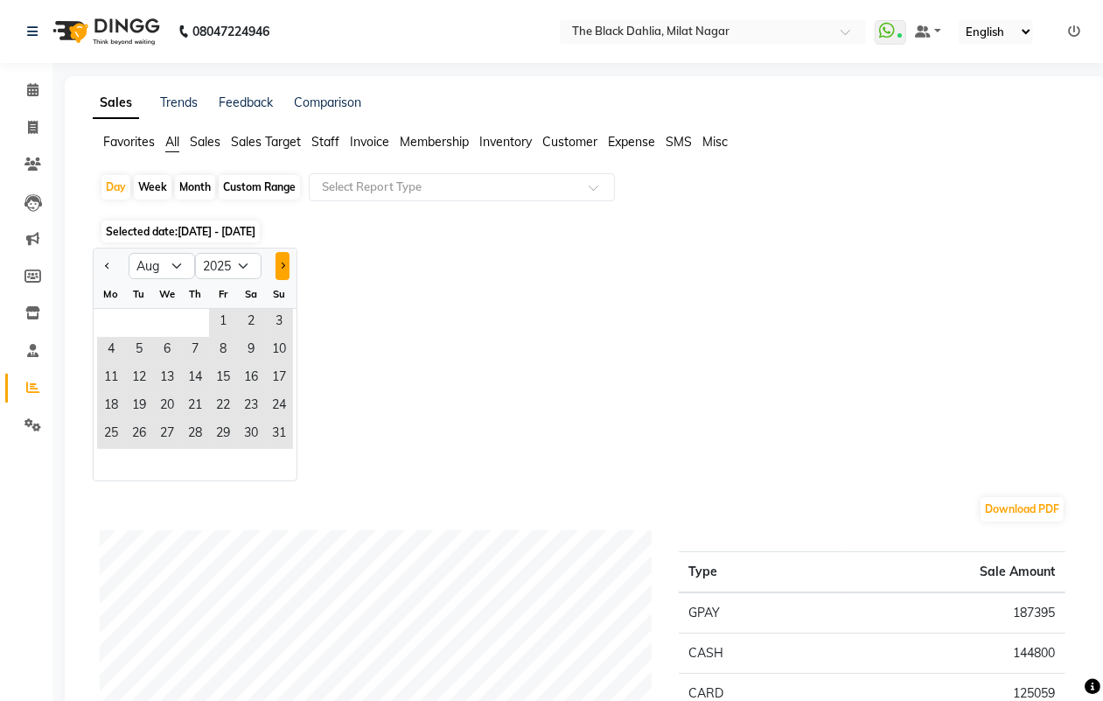
click at [280, 265] on span "Next month" at bounding box center [282, 265] width 6 height 6
select select "9"
click at [114, 319] on span "1" at bounding box center [111, 323] width 28 height 28
